Goal: Find specific page/section: Find specific page/section

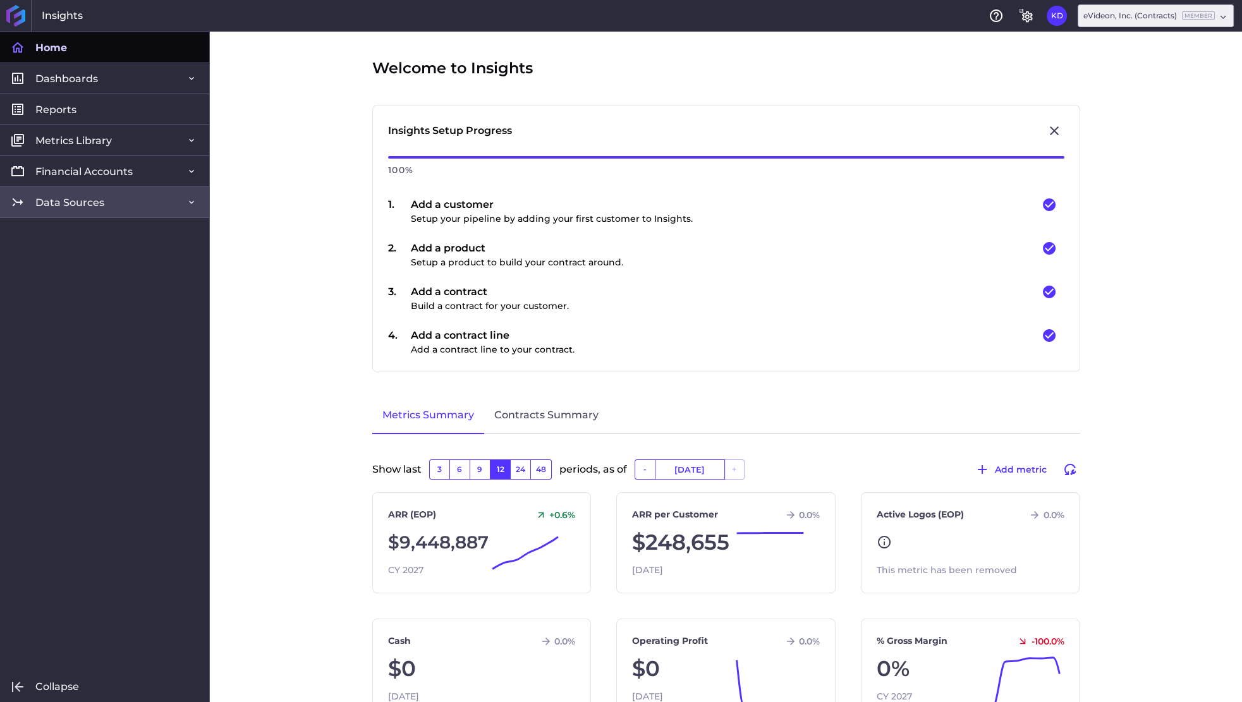
click at [98, 204] on span "Data Sources" at bounding box center [69, 202] width 69 height 13
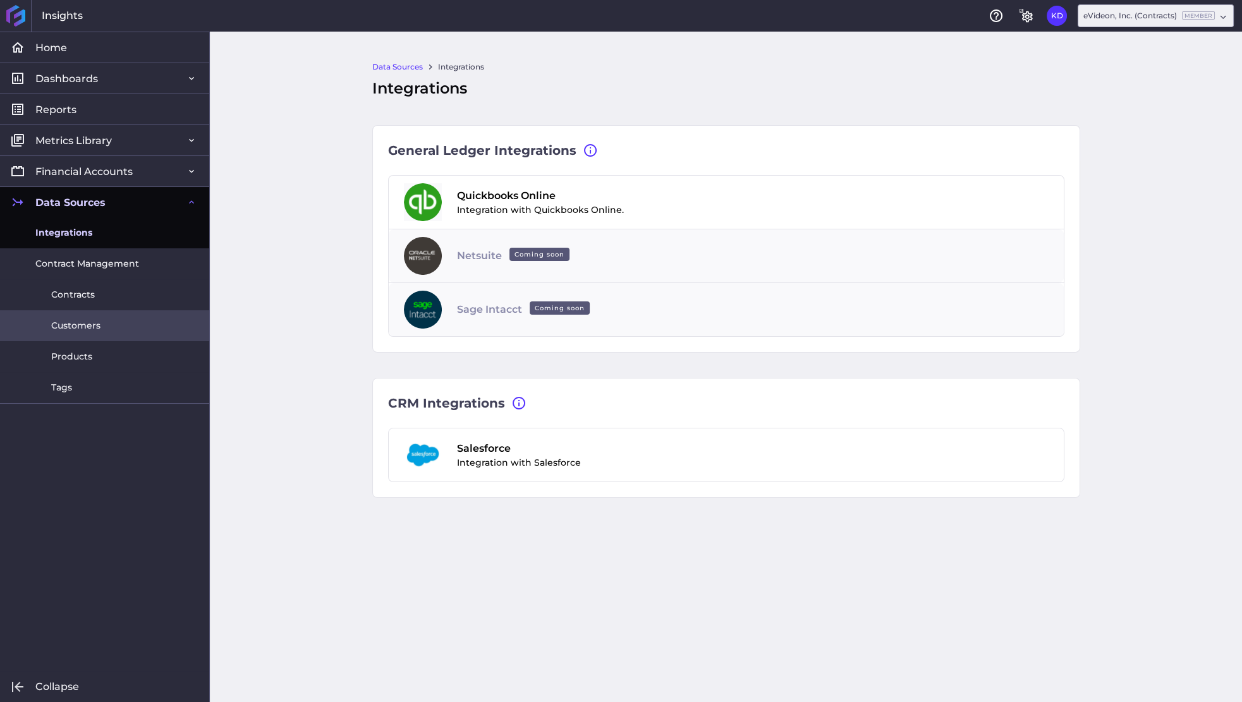
click at [73, 325] on span "Customers" at bounding box center [75, 325] width 49 height 13
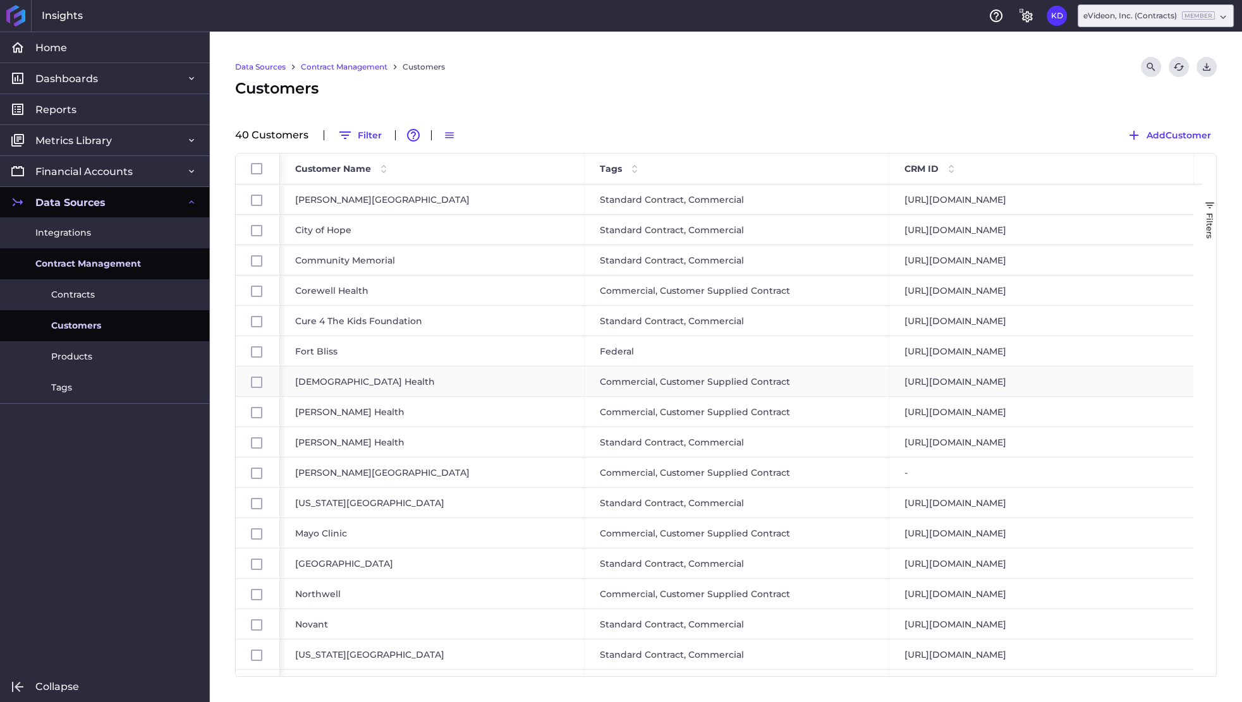
click at [989, 379] on div "[URL][DOMAIN_NAME]" at bounding box center [1041, 381] width 305 height 30
checkbox input "false"
checkbox input "true"
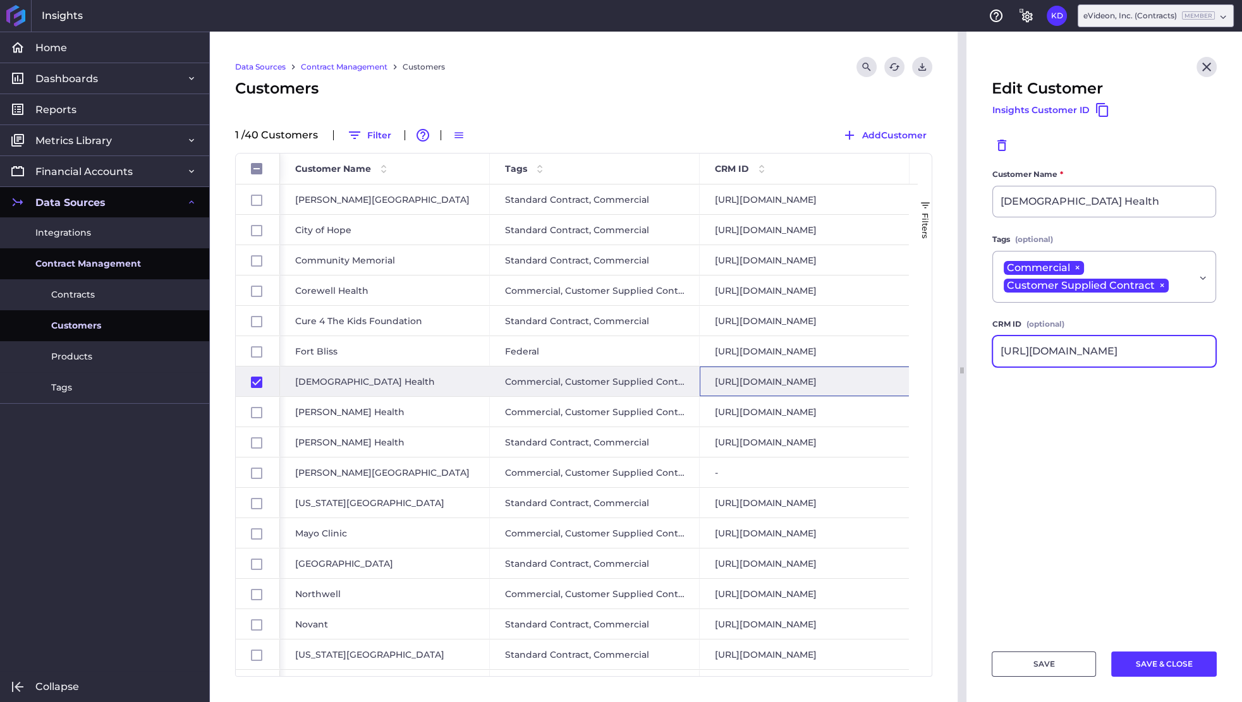
click at [1040, 351] on input "[URL][DOMAIN_NAME]" at bounding box center [1104, 351] width 222 height 30
